Goal: Use online tool/utility: Utilize a website feature to perform a specific function

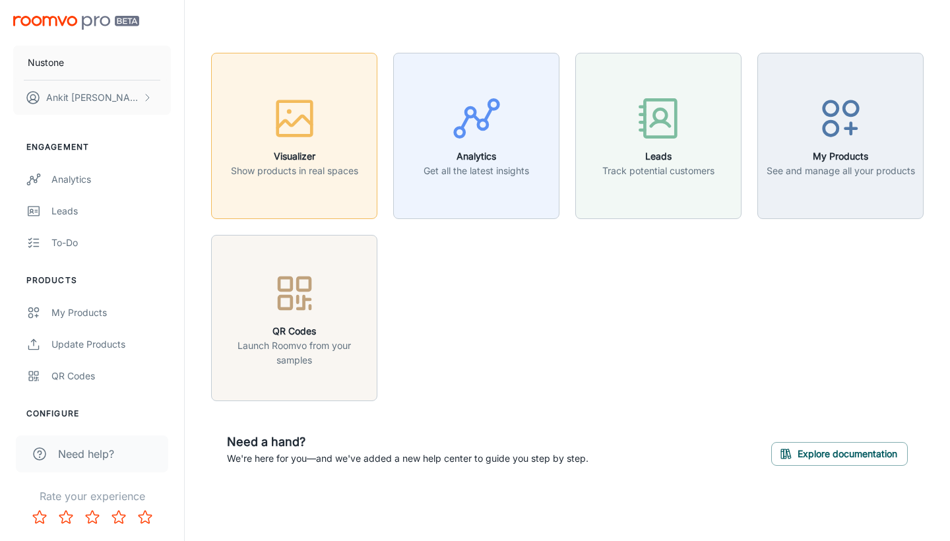
click at [301, 141] on icon "button" at bounding box center [294, 118] width 49 height 49
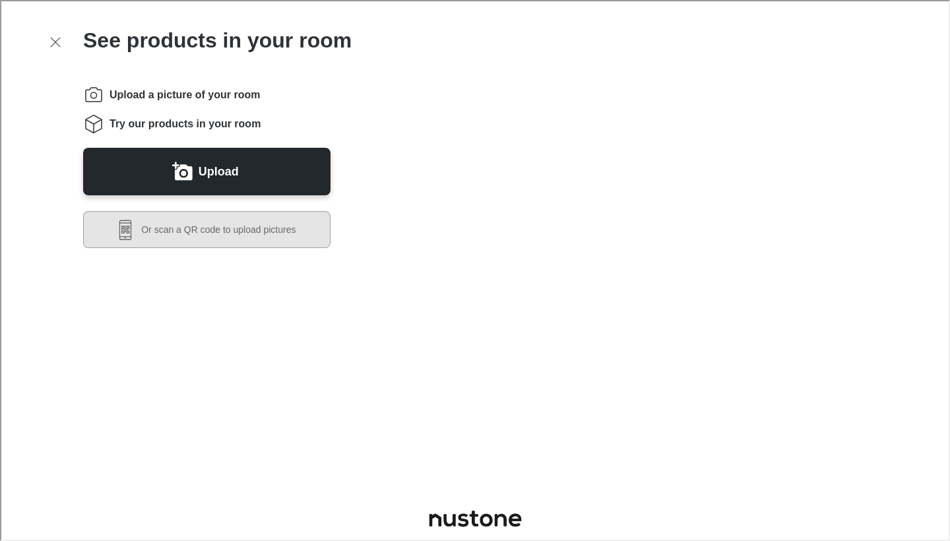
click at [228, 232] on button "Or scan a QR code to upload pictures" at bounding box center [205, 228] width 247 height 37
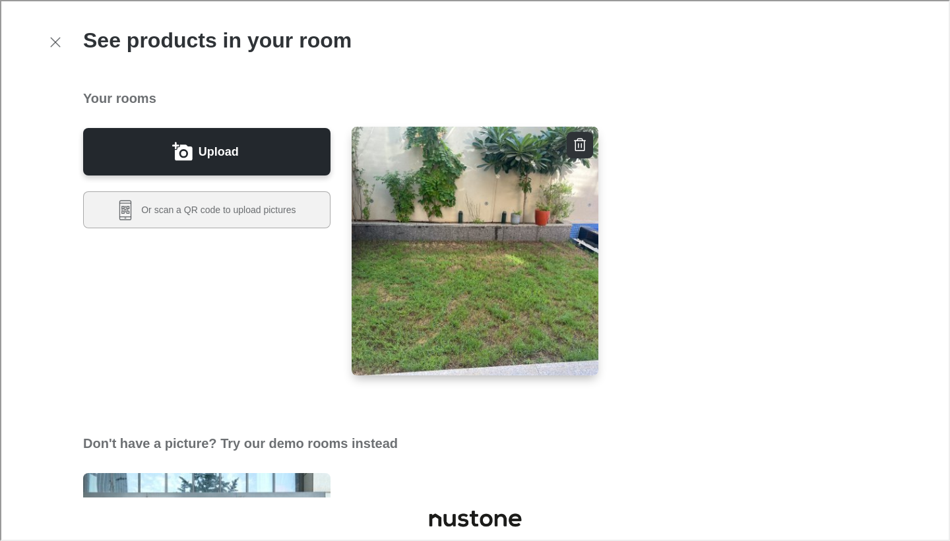
click at [455, 213] on img "button" at bounding box center [474, 250] width 249 height 251
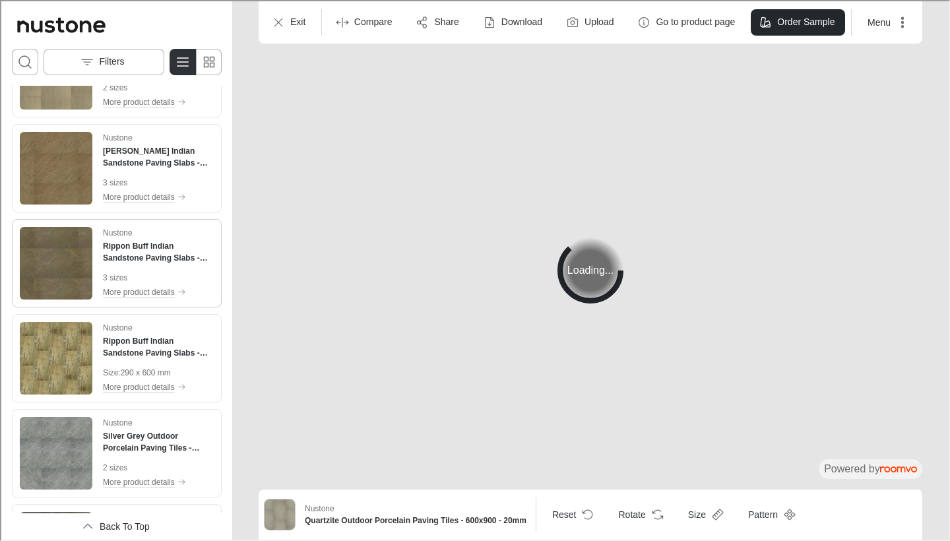
scroll to position [1453, 0]
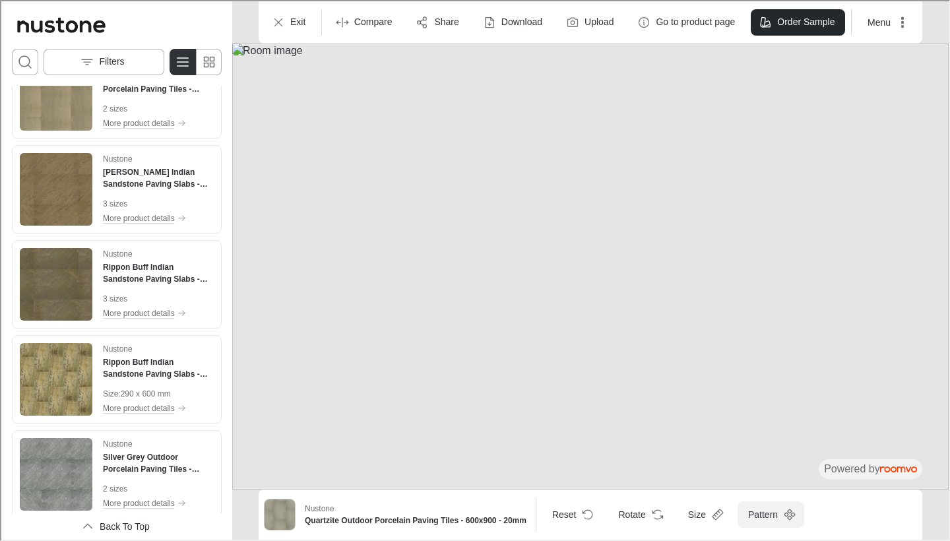
click at [782, 512] on icon "Open pattern dialog" at bounding box center [788, 513] width 13 height 13
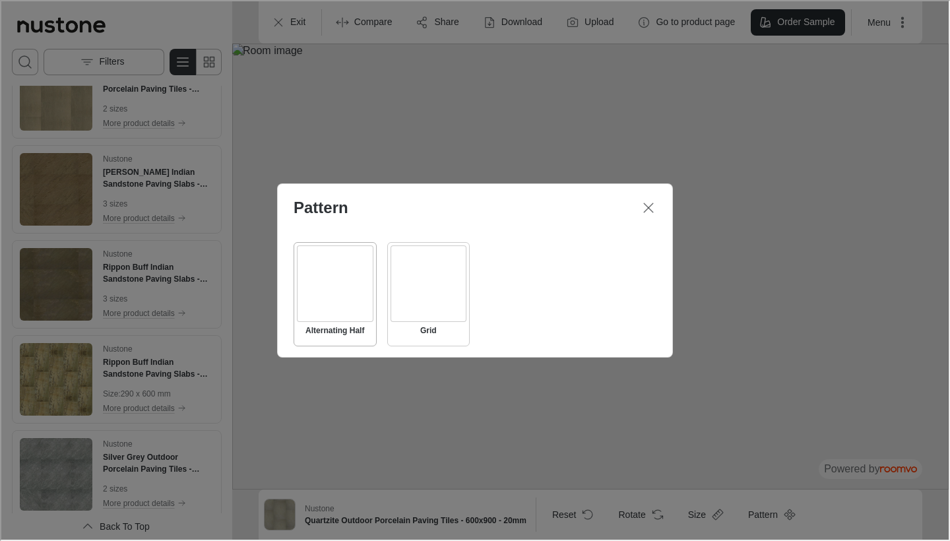
click at [437, 272] on div "Select Grid" at bounding box center [427, 282] width 77 height 77
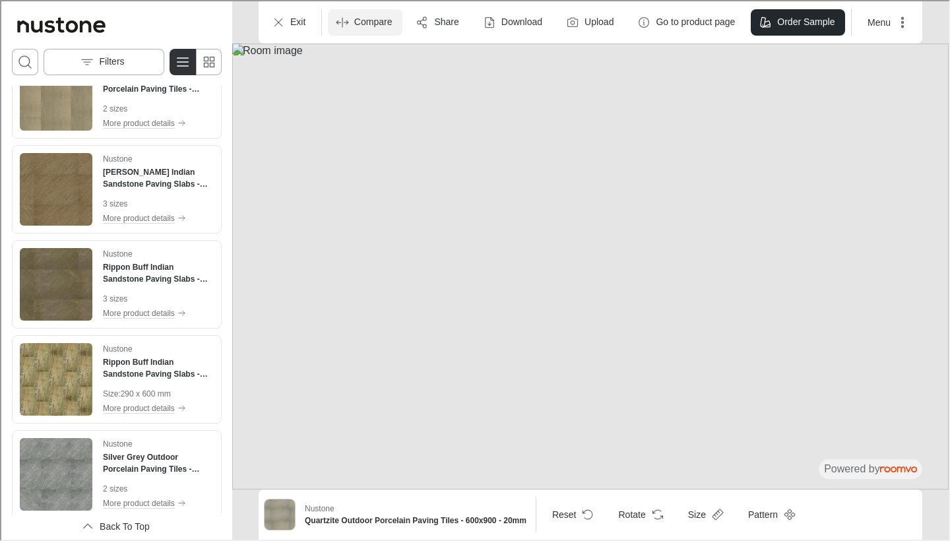
click at [368, 26] on p "Compare" at bounding box center [372, 21] width 38 height 13
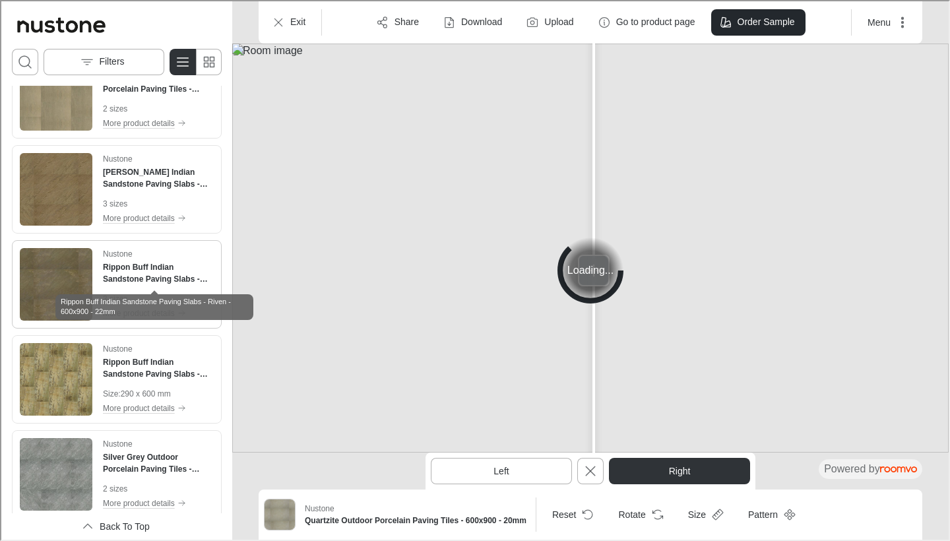
click at [142, 269] on h4 "Rippon Buff Indian Sandstone Paving Slabs - Riven - 600x900 - 22mm" at bounding box center [157, 272] width 111 height 24
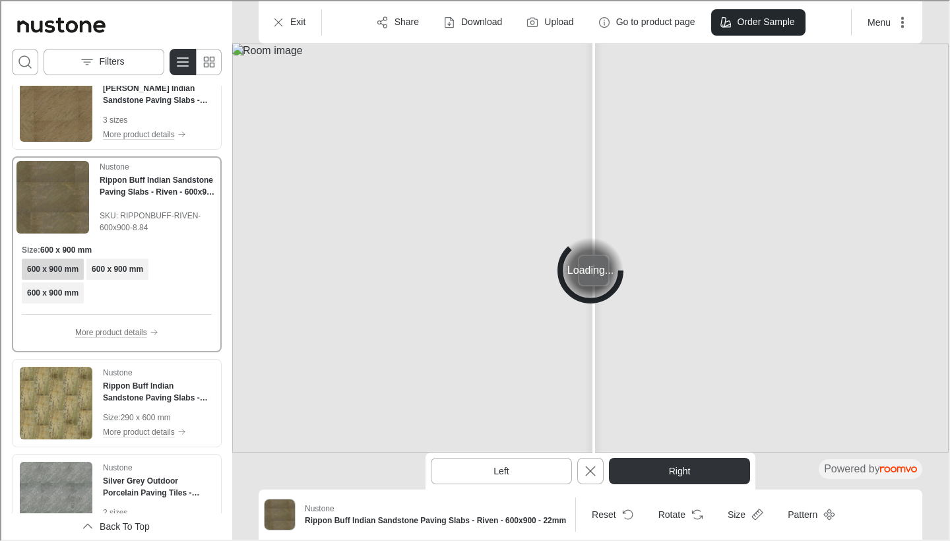
click at [67, 268] on h6 "600 x 900 mm" at bounding box center [51, 268] width 51 height 12
click at [439, 226] on div at bounding box center [589, 246] width 716 height 409
click at [511, 471] on button "Left" at bounding box center [499, 470] width 141 height 26
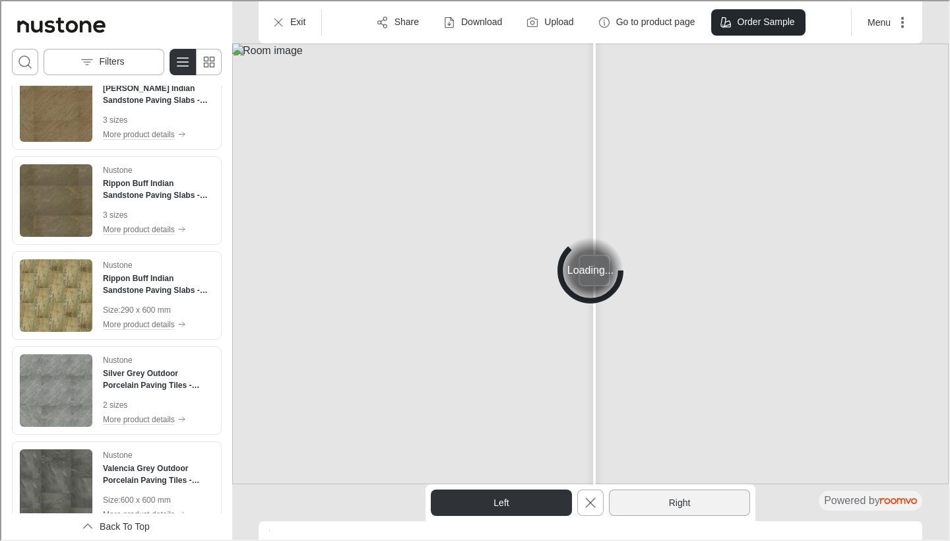
click at [654, 501] on button "Right" at bounding box center [678, 501] width 141 height 26
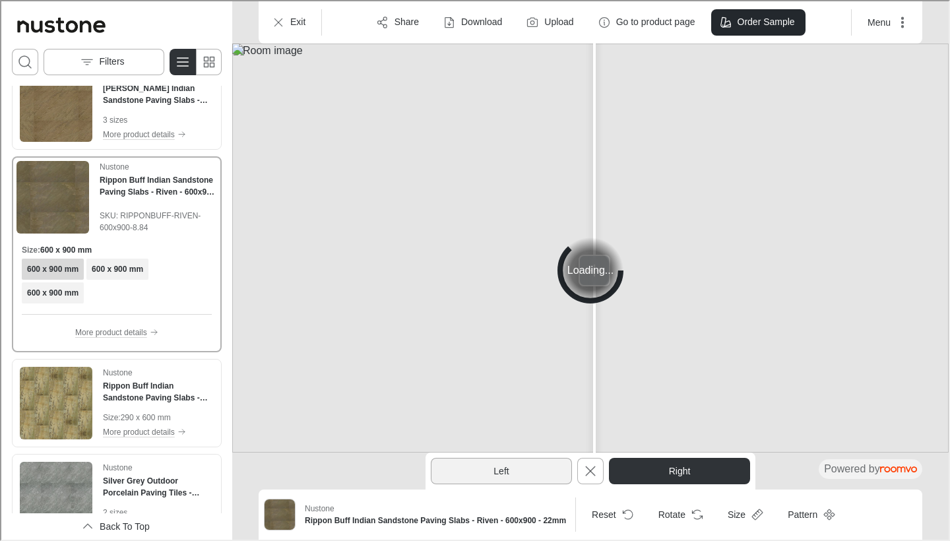
click at [487, 471] on button "Left" at bounding box center [499, 470] width 141 height 26
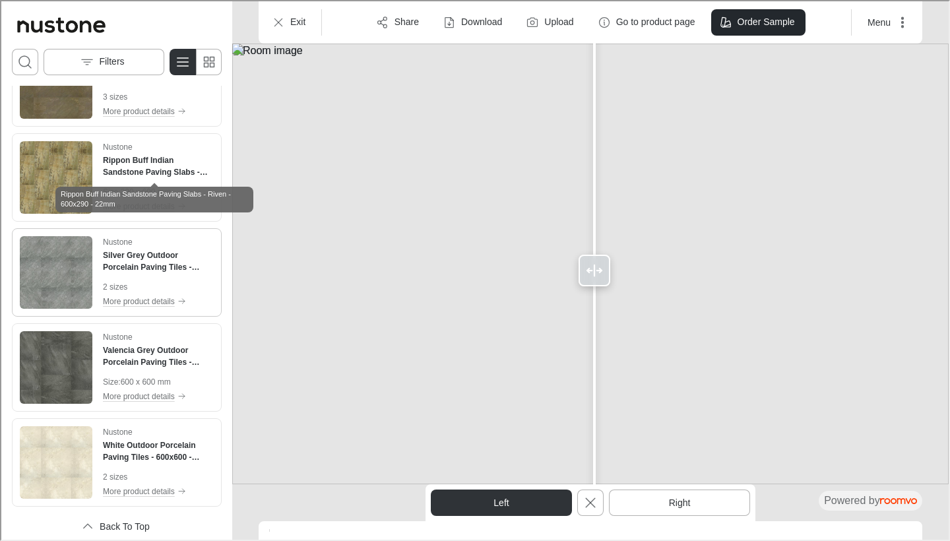
scroll to position [1571, 0]
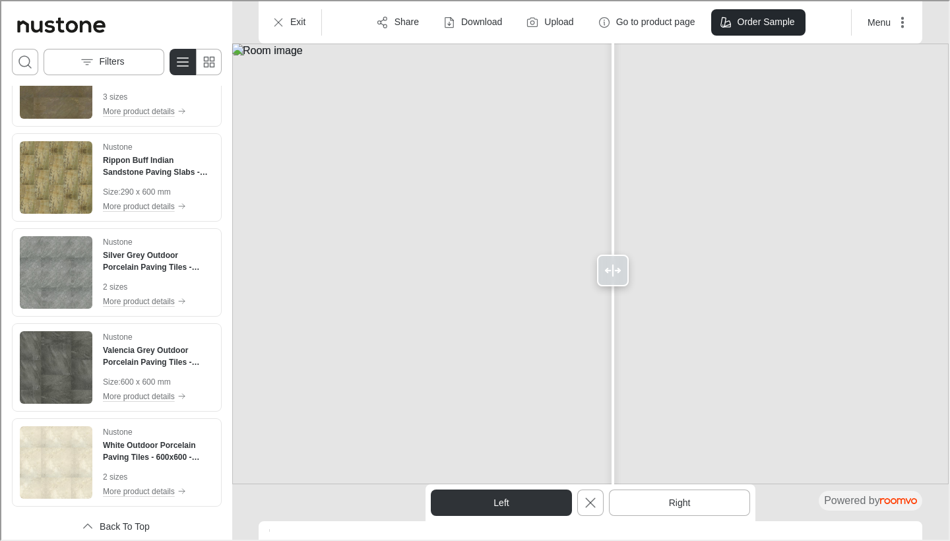
drag, startPoint x: 596, startPoint y: 271, endPoint x: 612, endPoint y: 301, distance: 34.2
click at [612, 301] on div at bounding box center [611, 269] width 21 height 538
click at [495, 502] on button "Left" at bounding box center [499, 501] width 141 height 26
click at [156, 457] on h4 "White Outdoor Porcelain Paving Tiles - 600x600 - 20mm" at bounding box center [157, 450] width 111 height 24
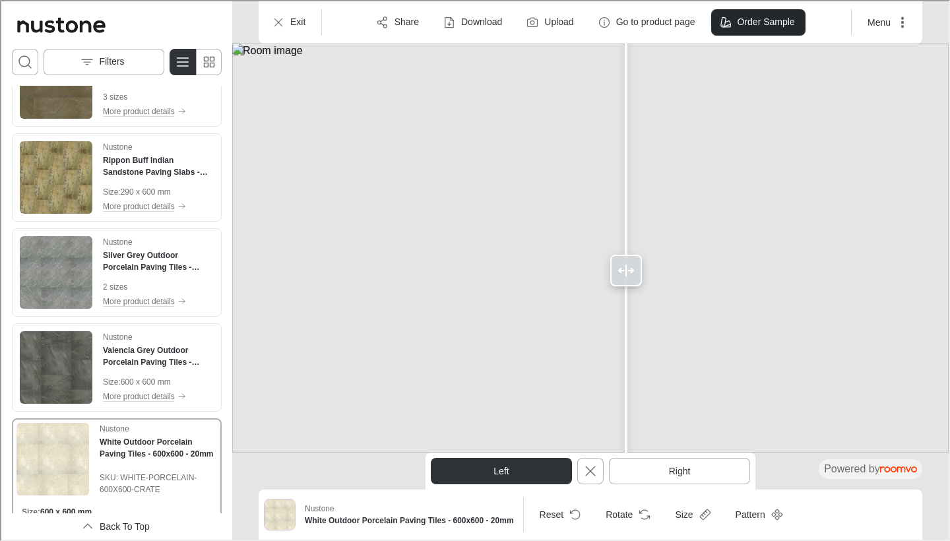
drag, startPoint x: 617, startPoint y: 276, endPoint x: 625, endPoint y: 160, distance: 116.4
click at [625, 160] on div at bounding box center [624, 269] width 21 height 538
